Goal: Check status: Check status

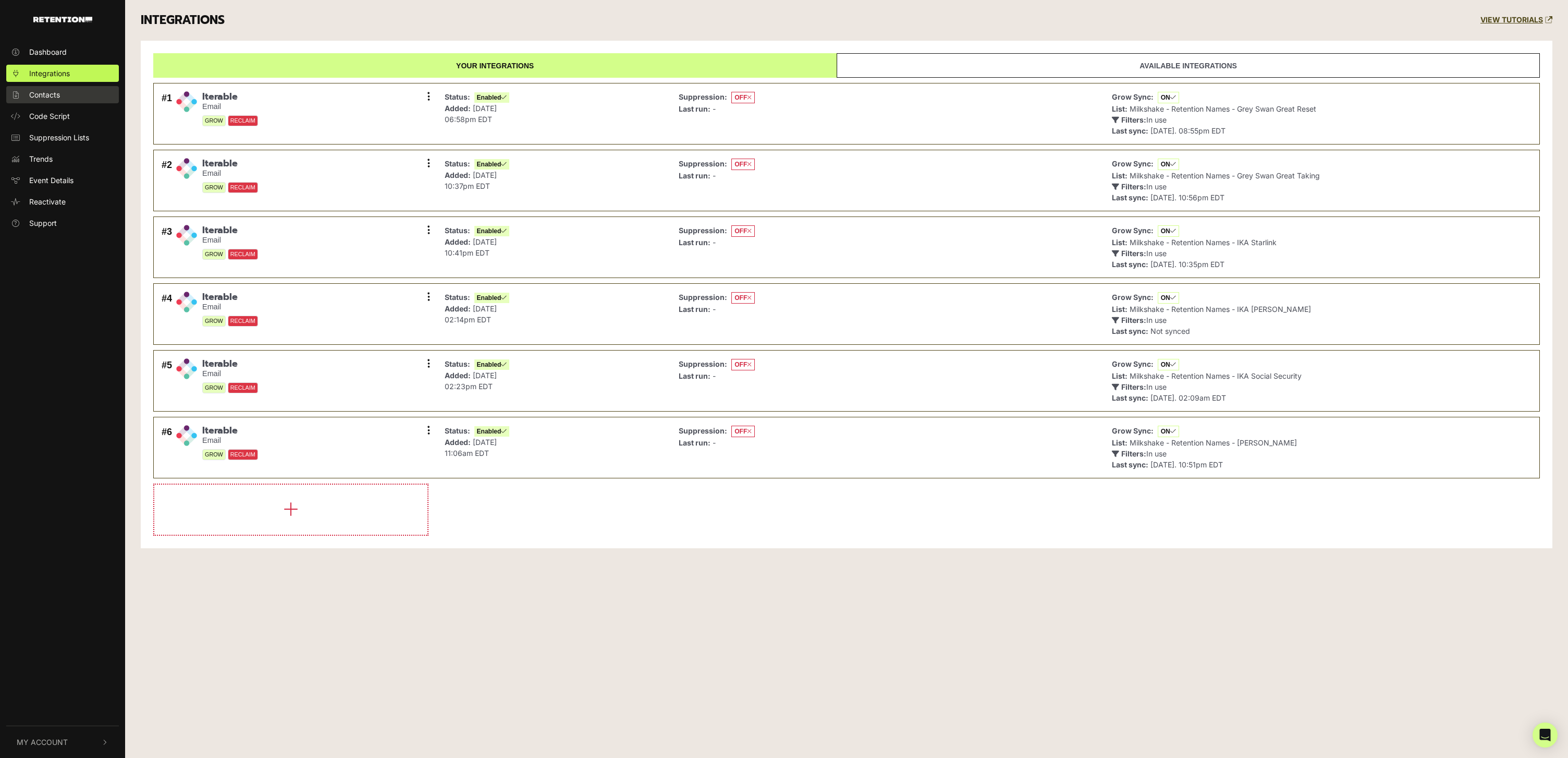
click at [51, 93] on span "Contacts" at bounding box center [44, 94] width 31 height 11
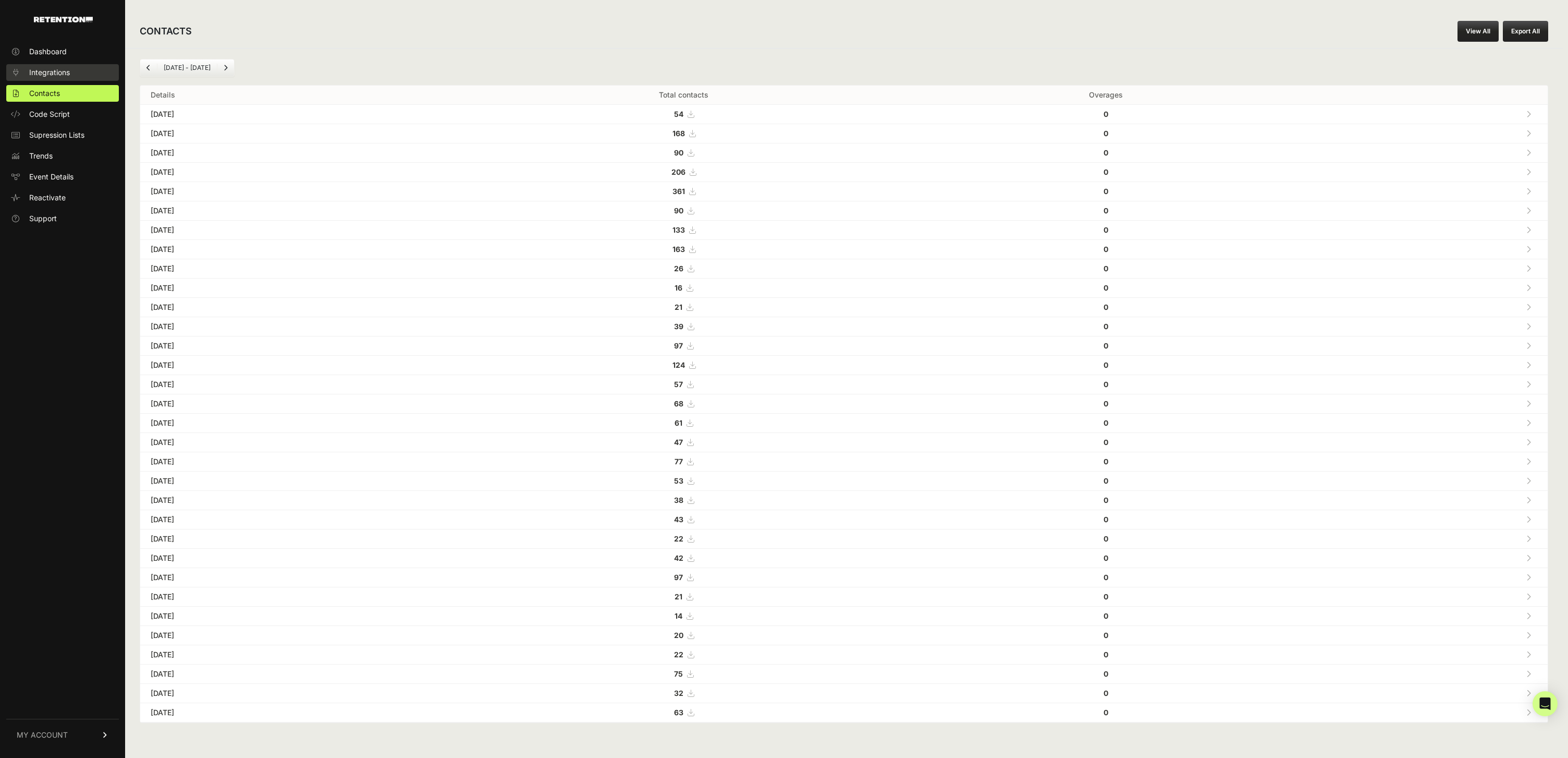
click at [62, 68] on span "Integrations" at bounding box center [49, 72] width 41 height 10
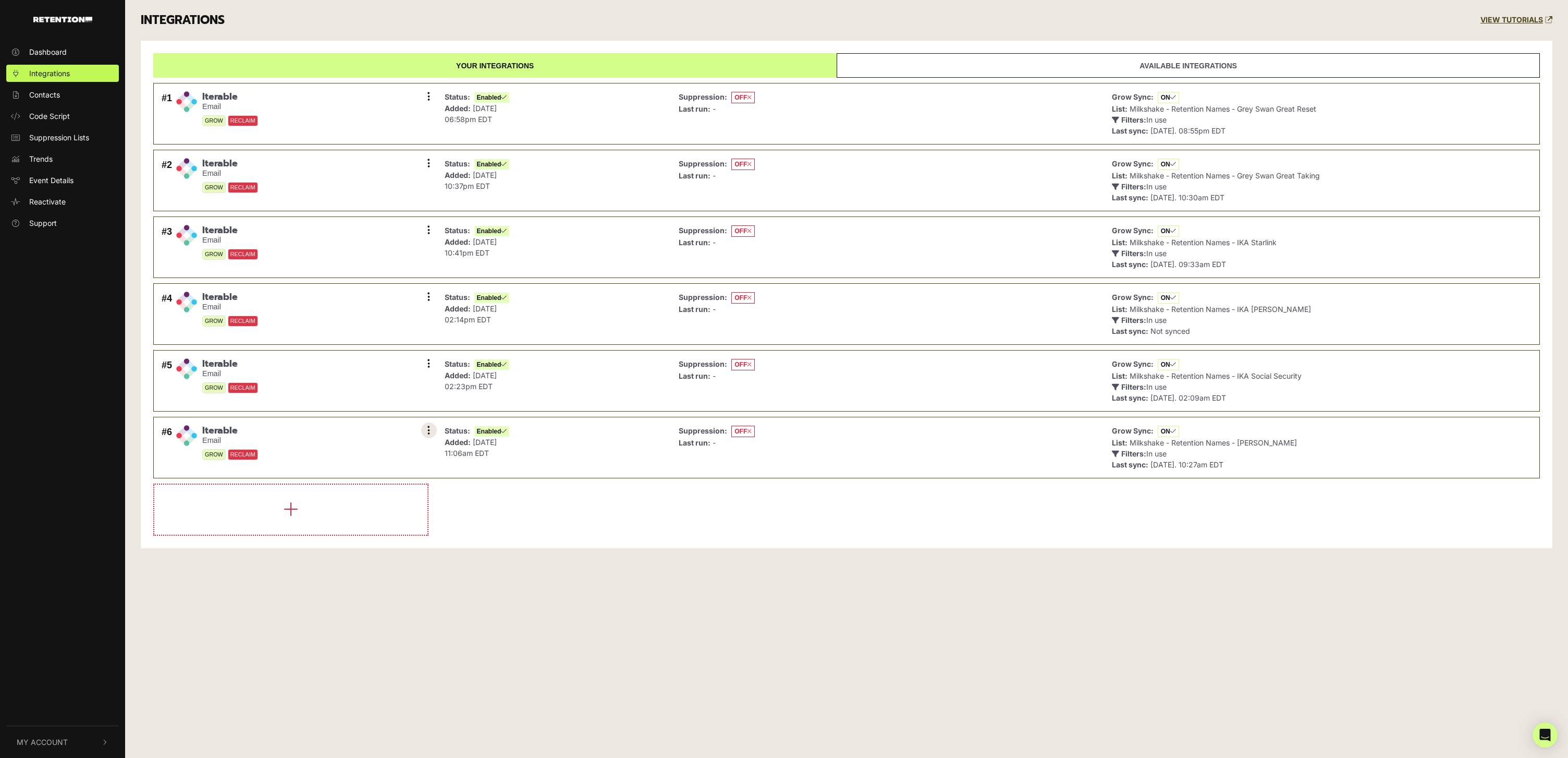
click at [426, 427] on button at bounding box center [429, 431] width 16 height 16
click at [368, 447] on link "Sync History" at bounding box center [365, 454] width 99 height 23
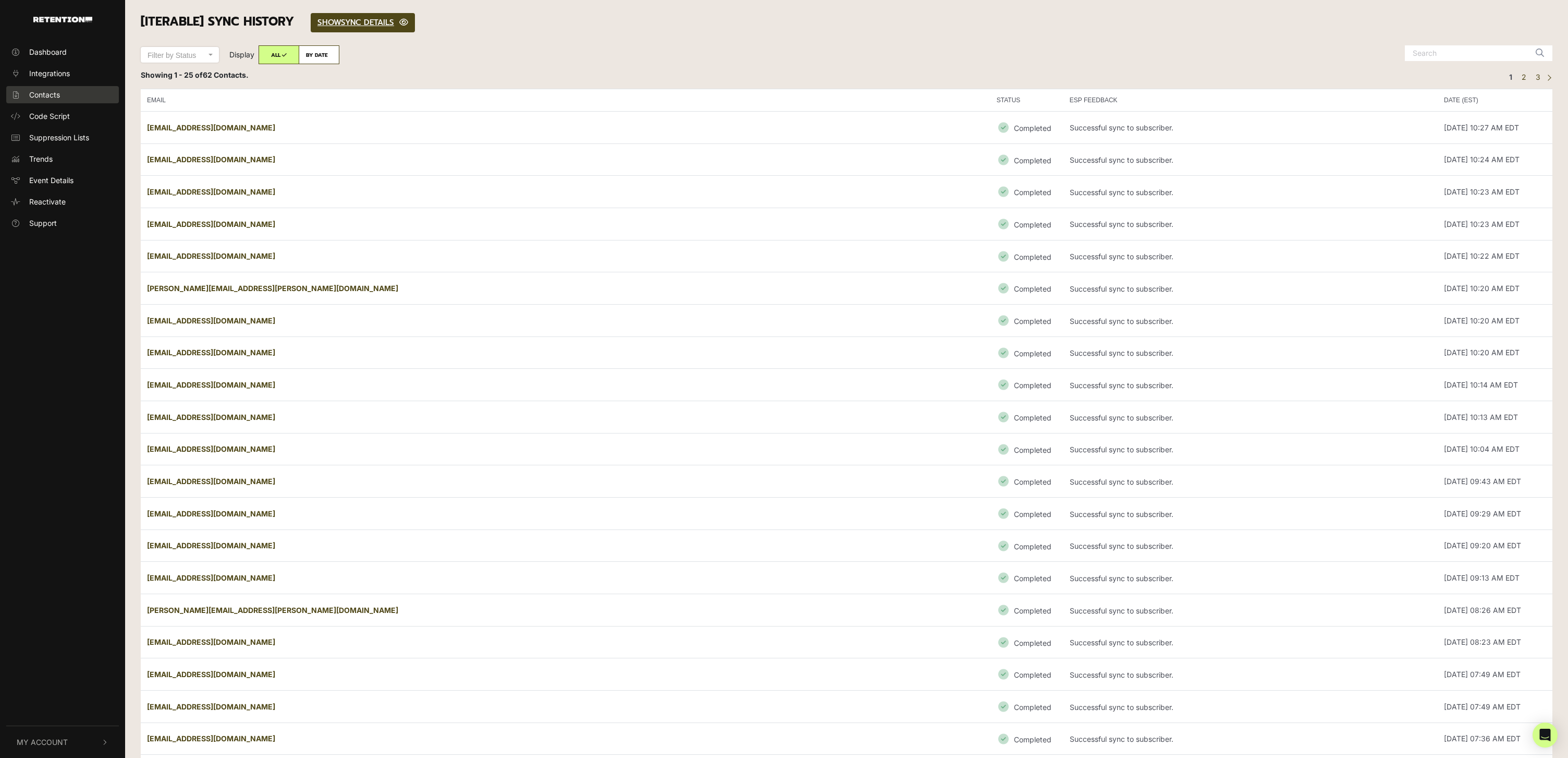
click at [42, 97] on span "Contacts" at bounding box center [44, 94] width 31 height 11
